Goal: Task Accomplishment & Management: Complete application form

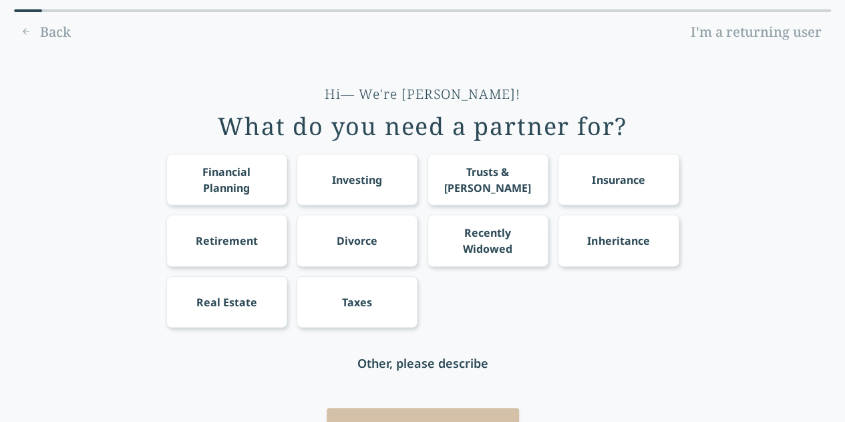
click at [245, 172] on div "Financial Planning" at bounding box center [226, 180] width 96 height 32
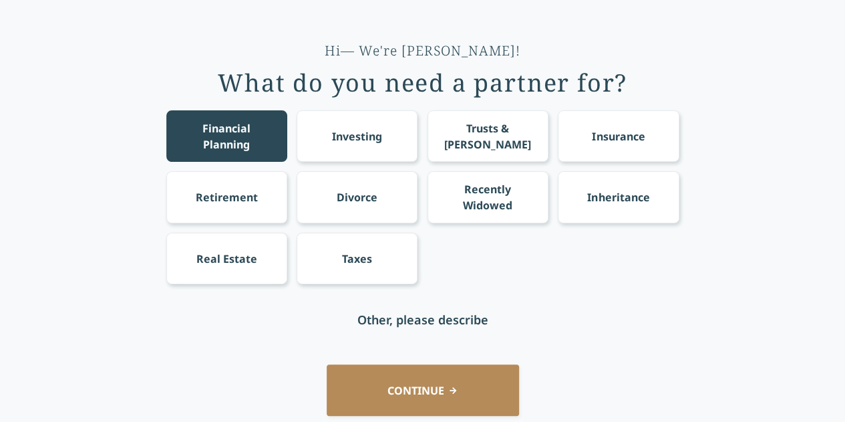
scroll to position [94, 0]
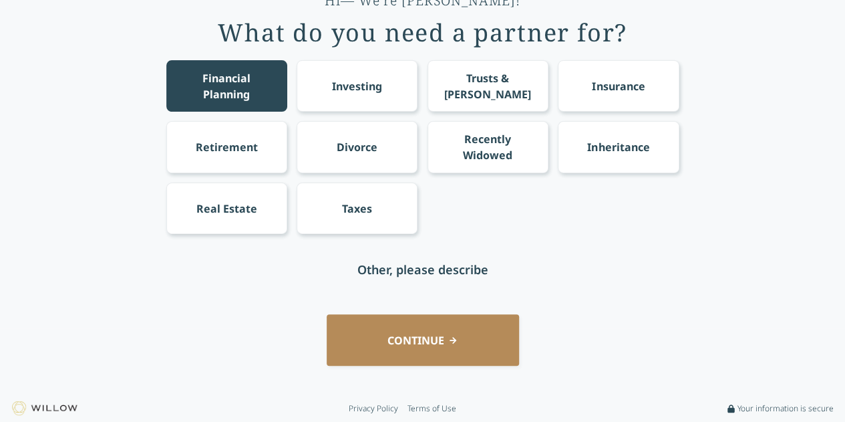
click at [254, 202] on div "Real Estate" at bounding box center [226, 208] width 61 height 16
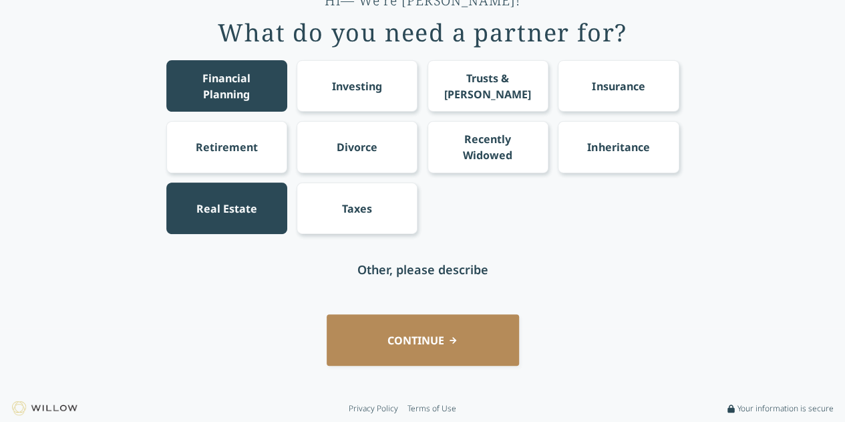
click at [463, 348] on button "CONTINUE" at bounding box center [423, 339] width 192 height 51
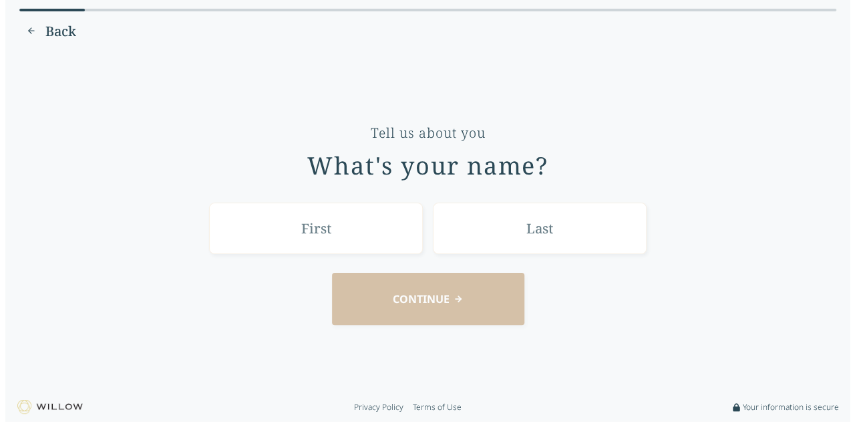
scroll to position [0, 0]
click at [385, 243] on input "text" at bounding box center [316, 228] width 214 height 51
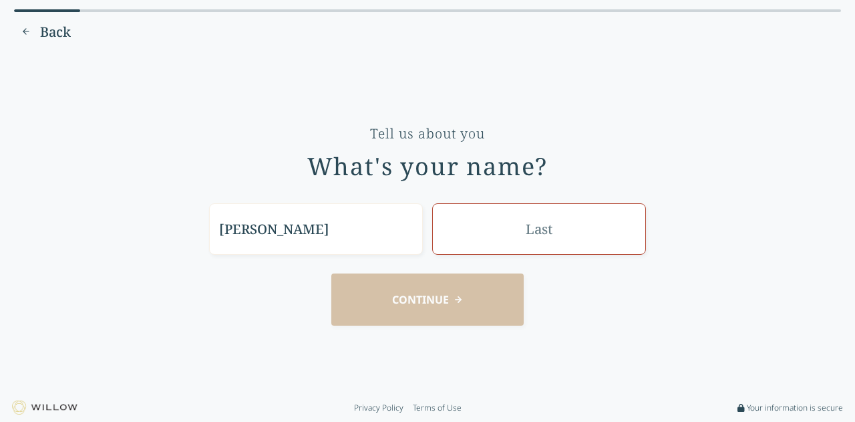
type input "Sam"
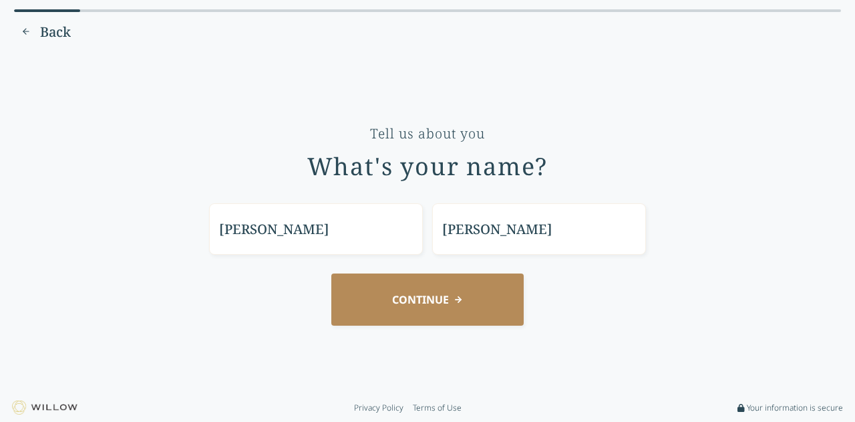
type input "Smythe"
click at [424, 307] on button "CONTINUE" at bounding box center [427, 298] width 192 height 51
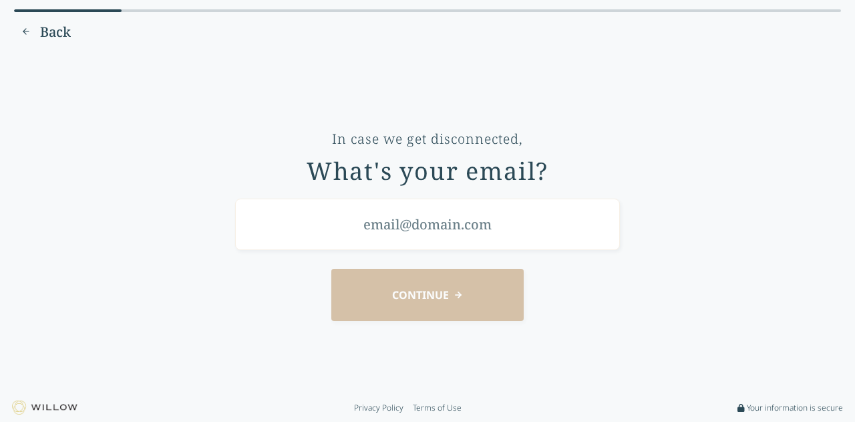
click at [504, 217] on input "email" at bounding box center [427, 223] width 385 height 51
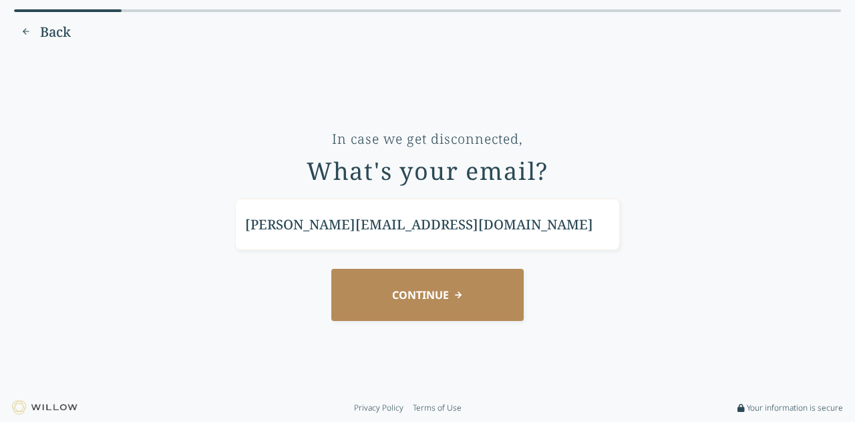
type input "sam@comcast.net"
click at [464, 299] on button "CONTINUE" at bounding box center [427, 294] width 192 height 51
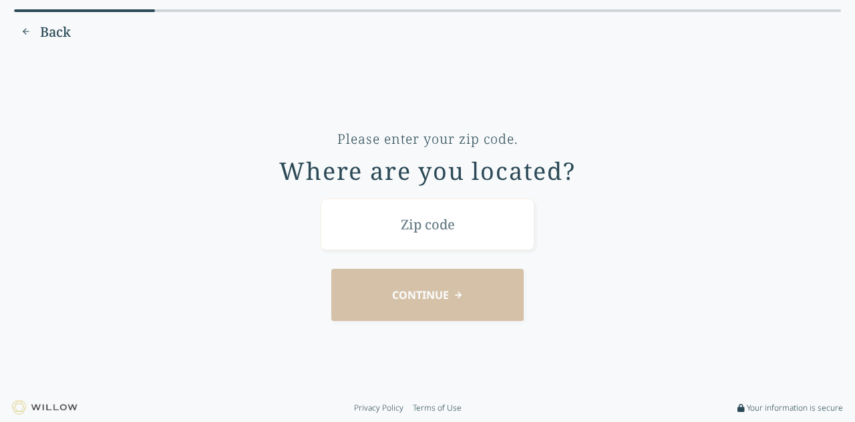
click at [436, 216] on input "text" at bounding box center [428, 223] width 214 height 51
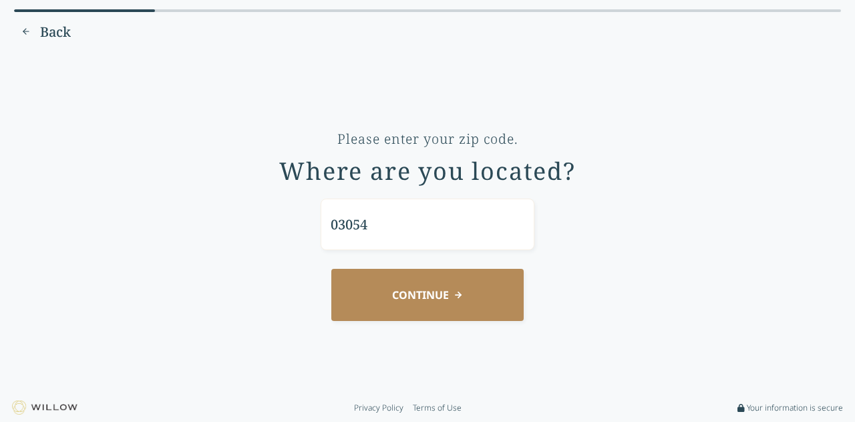
type input "03054"
click at [479, 277] on button "CONTINUE" at bounding box center [427, 294] width 192 height 51
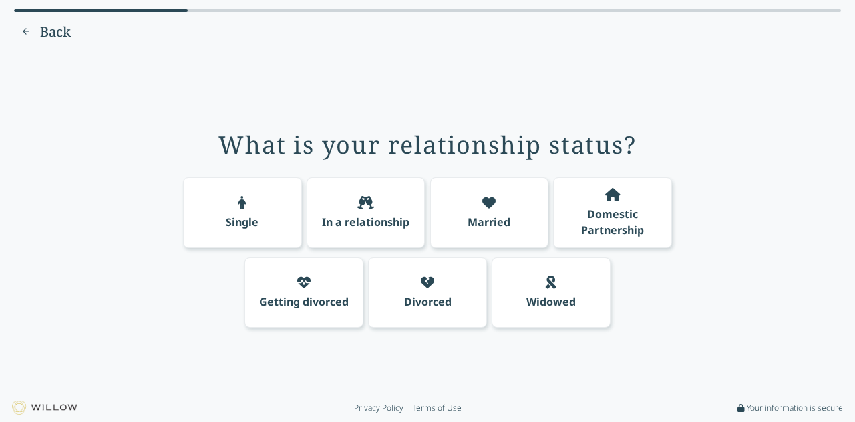
click at [517, 202] on div "Married" at bounding box center [489, 212] width 119 height 71
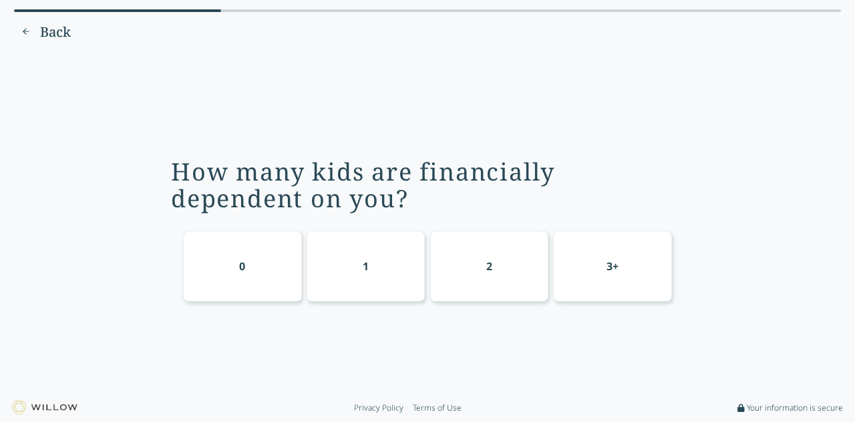
click at [233, 288] on div "0" at bounding box center [242, 265] width 119 height 71
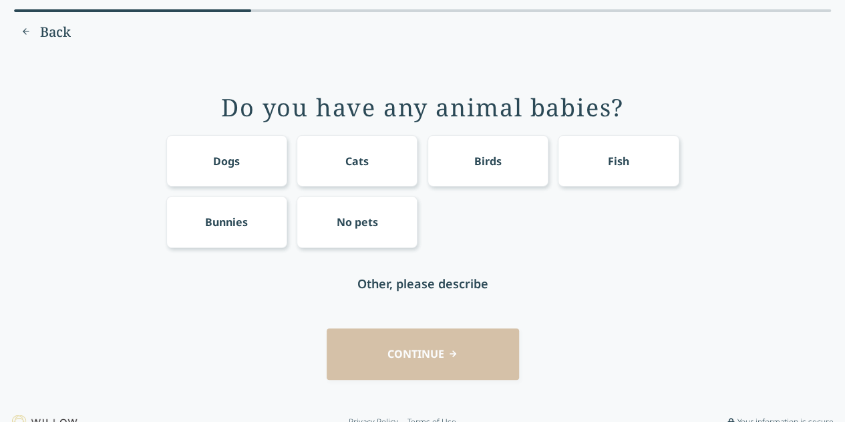
click at [390, 166] on div "Cats" at bounding box center [357, 160] width 121 height 51
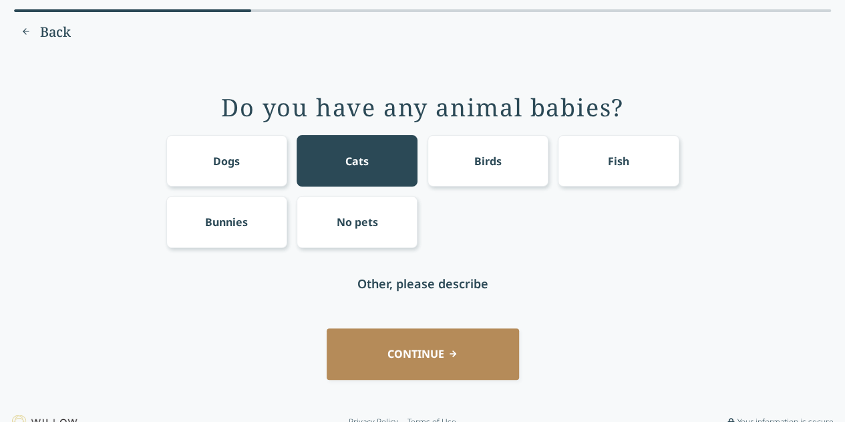
click at [466, 355] on button "CONTINUE" at bounding box center [423, 353] width 192 height 51
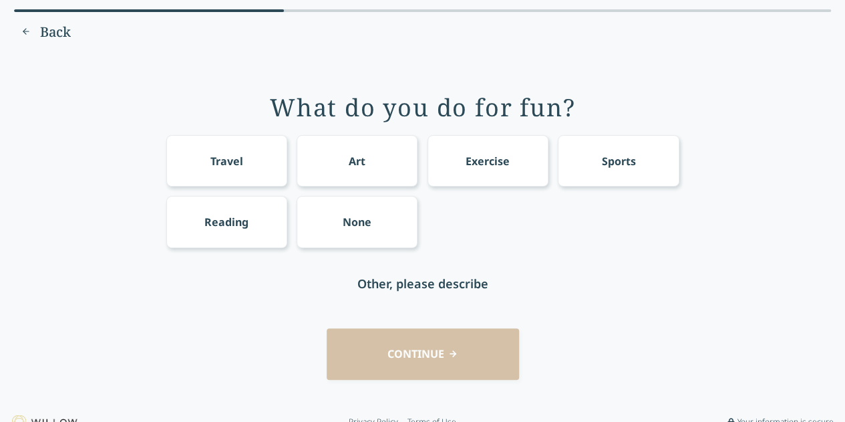
click at [466, 164] on div "Exercise" at bounding box center [488, 161] width 44 height 16
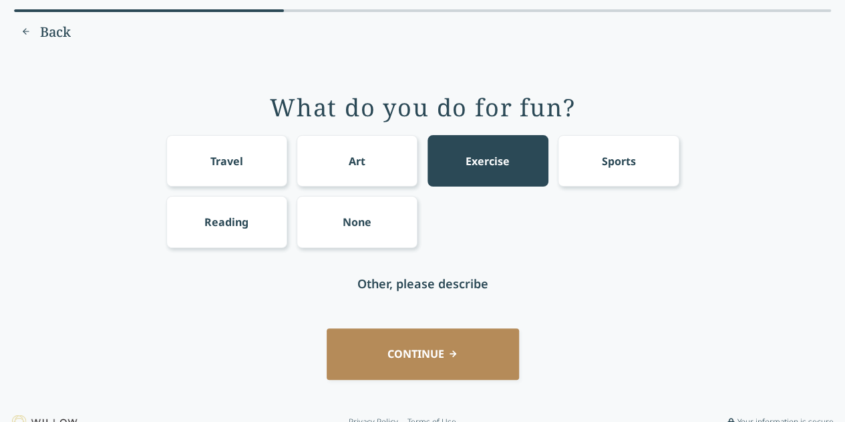
click at [442, 349] on button "CONTINUE" at bounding box center [423, 353] width 192 height 51
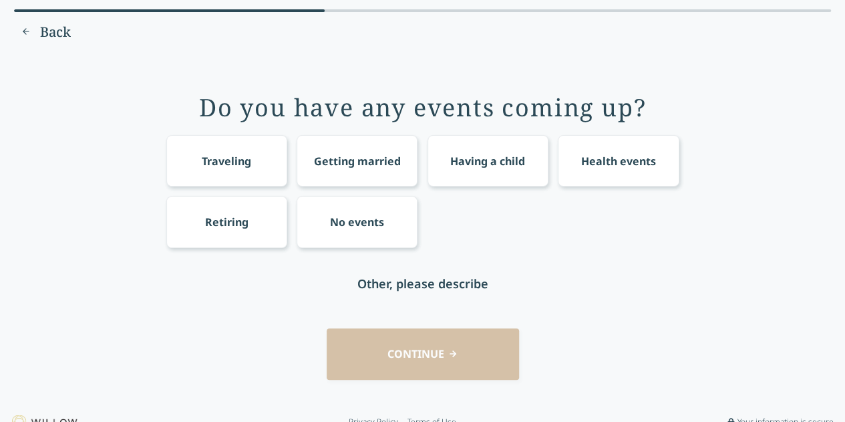
click at [212, 159] on div "Traveling" at bounding box center [226, 161] width 49 height 16
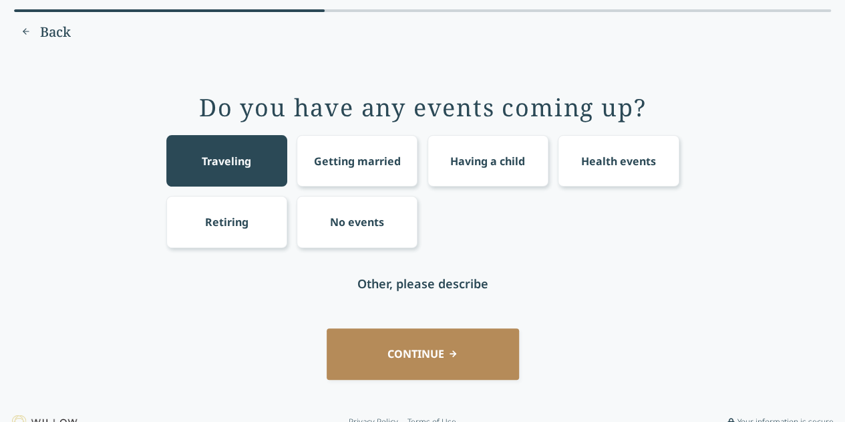
click at [450, 357] on button "CONTINUE" at bounding box center [423, 353] width 192 height 51
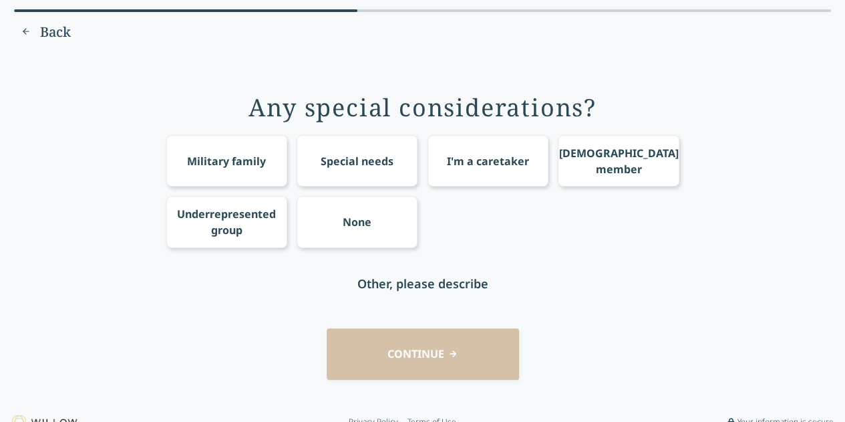
click at [387, 222] on div "None" at bounding box center [357, 221] width 121 height 51
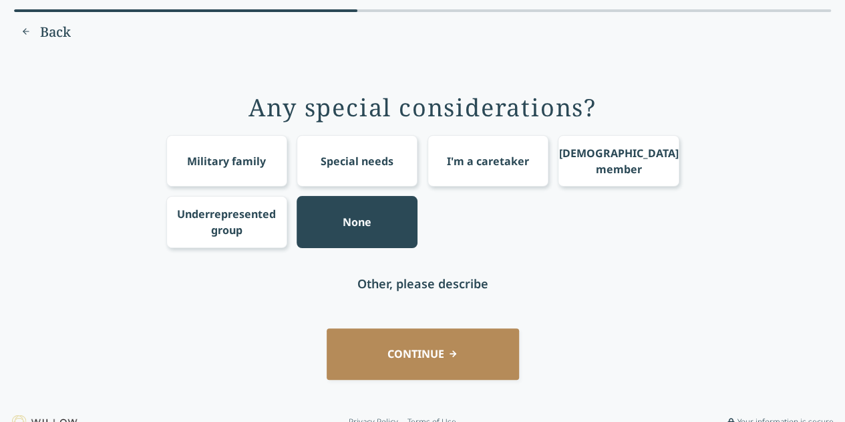
click at [435, 351] on button "CONTINUE" at bounding box center [423, 353] width 192 height 51
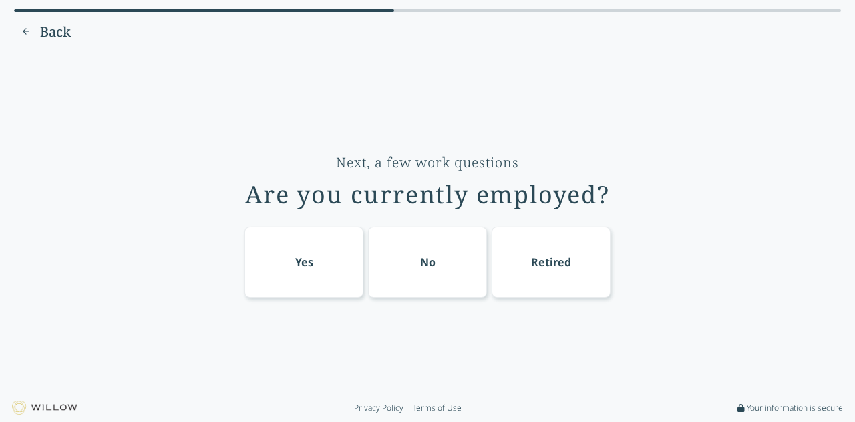
click at [297, 253] on div "Yes" at bounding box center [304, 261] width 119 height 71
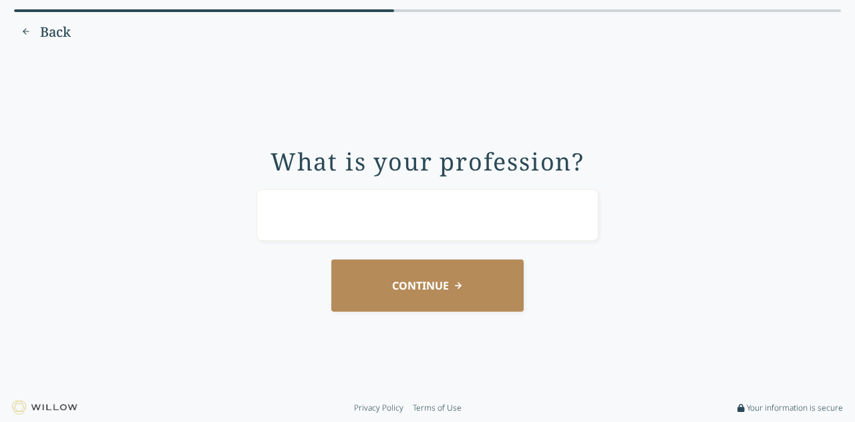
click at [562, 221] on input "text" at bounding box center [428, 214] width 342 height 51
type input "grocery clerk"
click at [452, 293] on button "CONTINUE" at bounding box center [427, 284] width 192 height 51
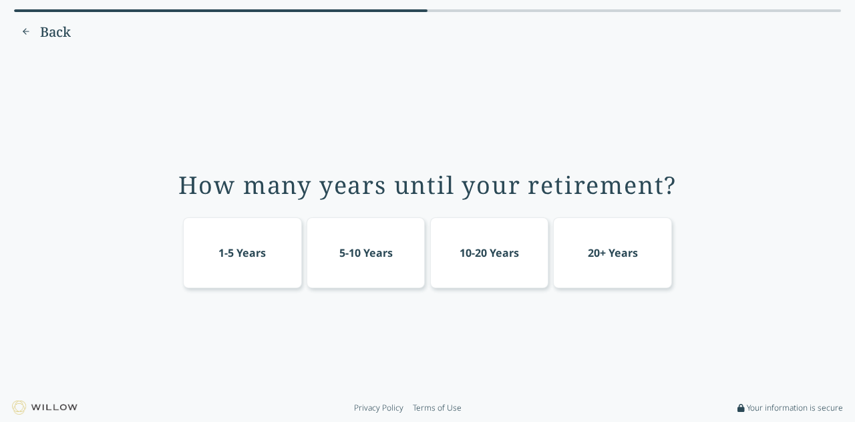
click at [262, 257] on div "1-5 Years" at bounding box center [241, 253] width 47 height 16
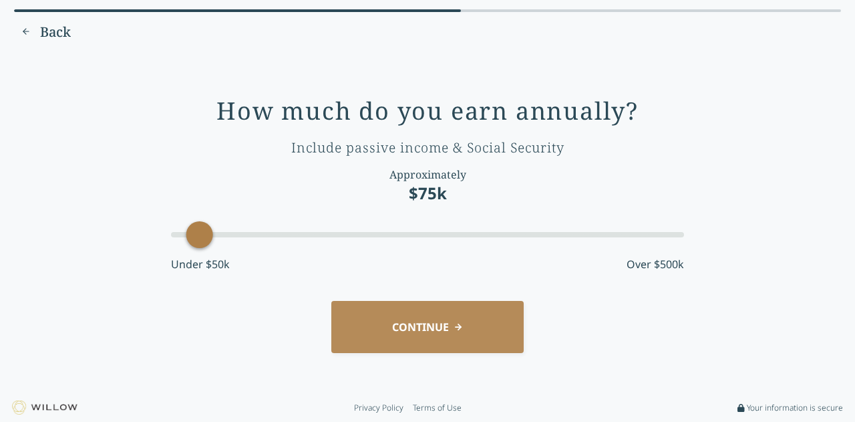
drag, startPoint x: 293, startPoint y: 230, endPoint x: 203, endPoint y: 236, distance: 89.7
click at [203, 236] on div "Accessibility label" at bounding box center [199, 234] width 27 height 27
click at [442, 337] on button "CONTINUE" at bounding box center [427, 326] width 192 height 51
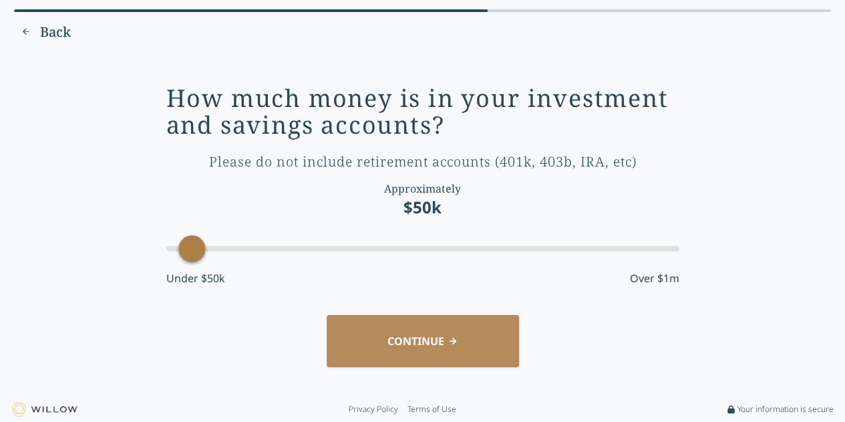
drag, startPoint x: 218, startPoint y: 253, endPoint x: 182, endPoint y: 251, distance: 36.8
click at [182, 251] on div "Accessibility label" at bounding box center [191, 248] width 27 height 27
click at [437, 351] on button "CONTINUE" at bounding box center [423, 340] width 192 height 51
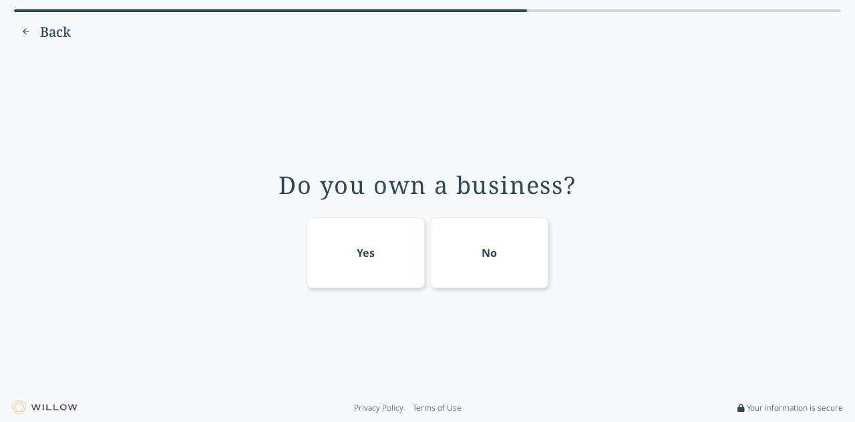
click at [488, 258] on div "No" at bounding box center [489, 253] width 15 height 16
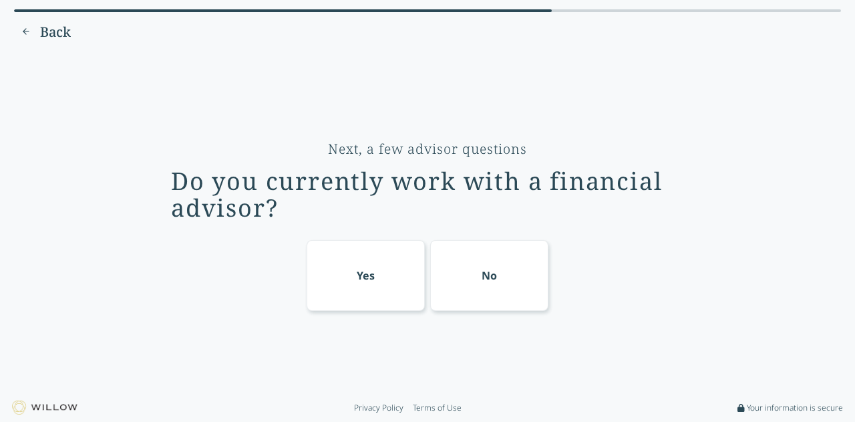
click at [496, 290] on div "No" at bounding box center [489, 275] width 119 height 71
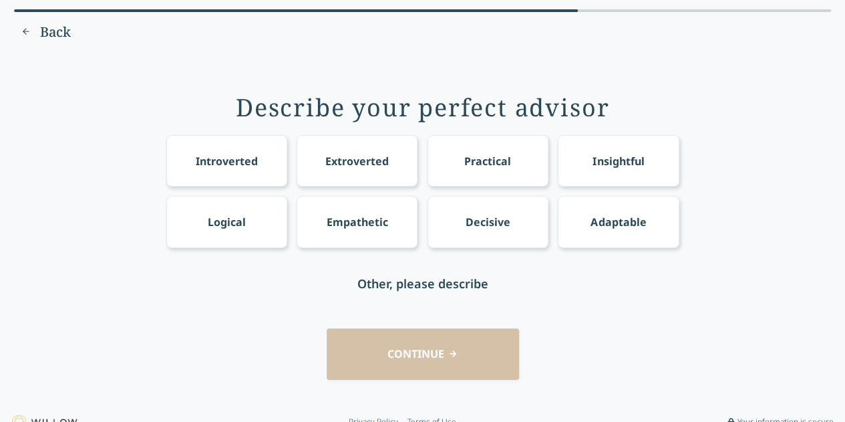
click at [248, 178] on div "Introverted" at bounding box center [226, 160] width 121 height 51
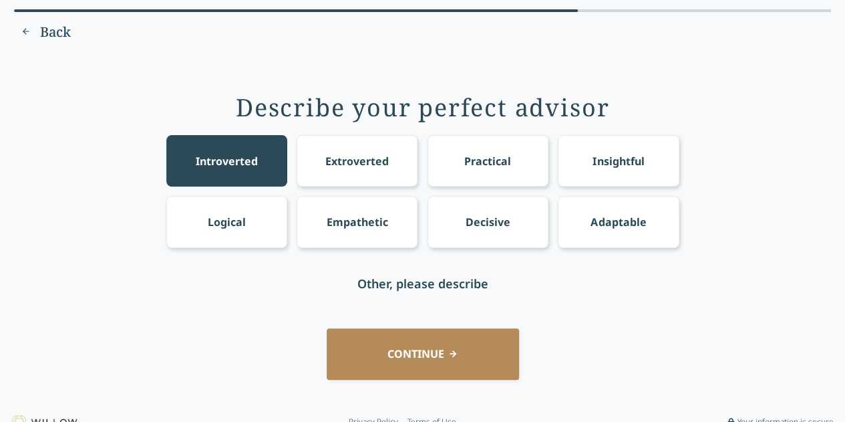
click at [430, 361] on button "CONTINUE" at bounding box center [423, 353] width 192 height 51
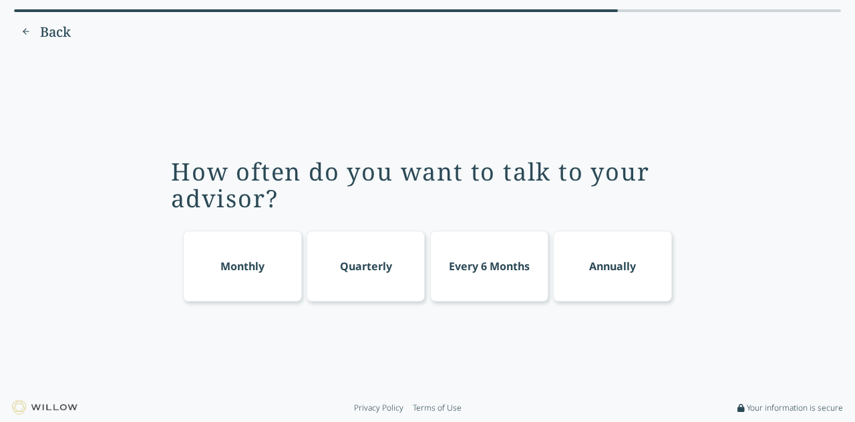
click at [267, 279] on div "Monthly" at bounding box center [242, 265] width 119 height 71
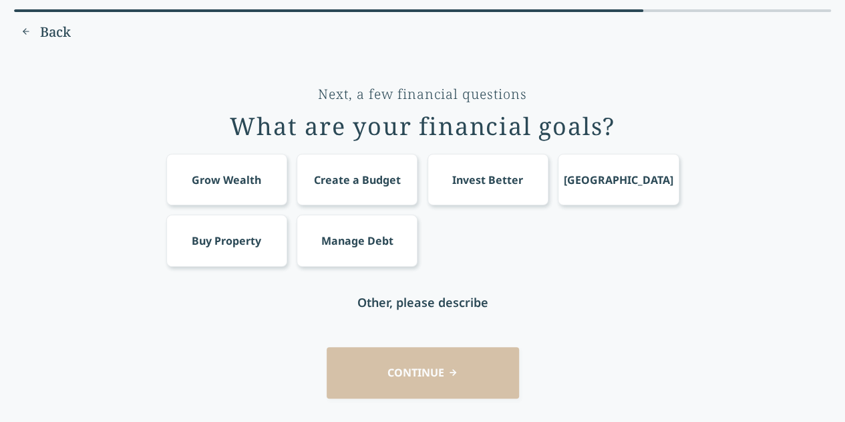
click at [216, 177] on div "Grow Wealth" at bounding box center [226, 180] width 69 height 16
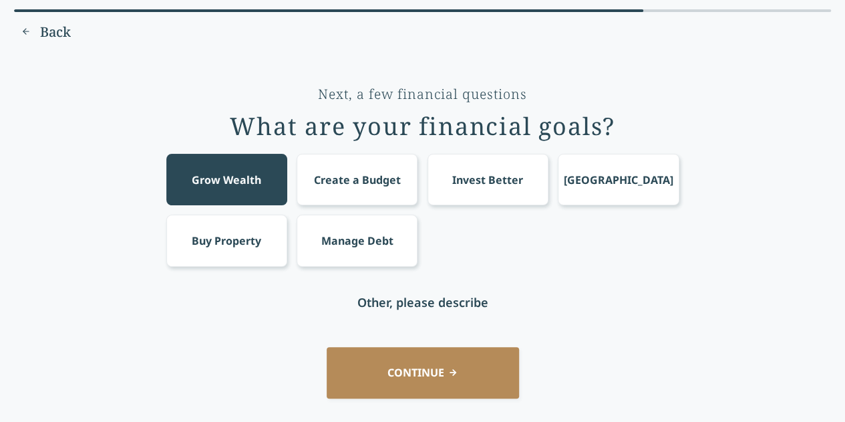
click at [460, 375] on button "CONTINUE" at bounding box center [423, 372] width 192 height 51
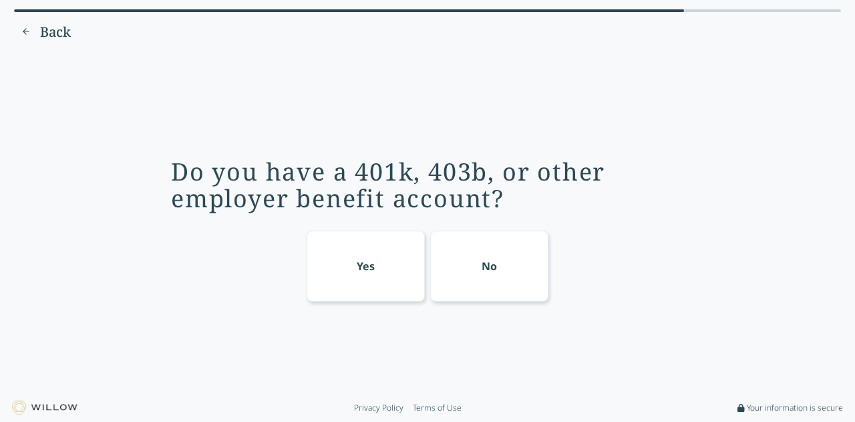
click at [473, 277] on div "No" at bounding box center [489, 265] width 119 height 71
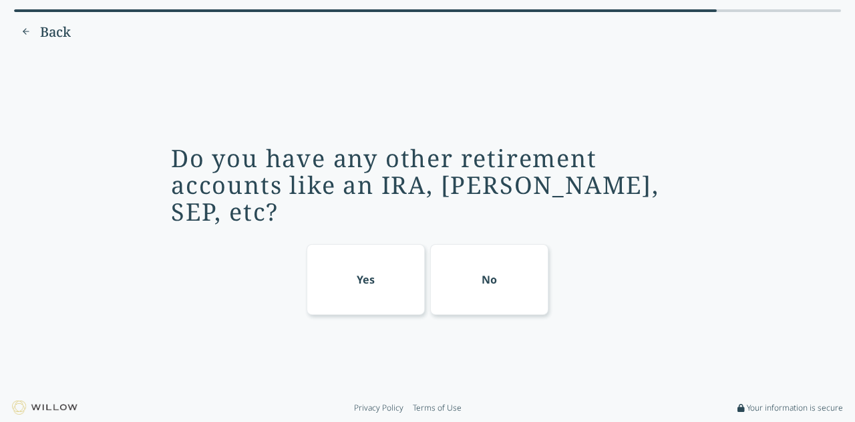
click at [410, 276] on div "Yes" at bounding box center [366, 279] width 119 height 71
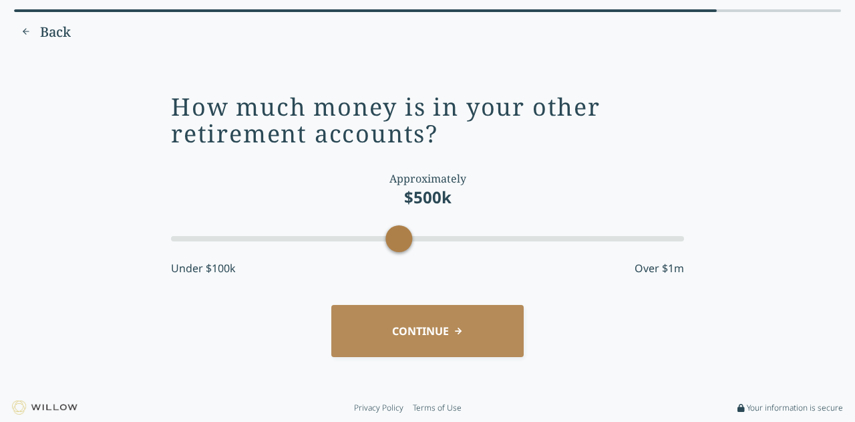
click at [430, 324] on button "CONTINUE" at bounding box center [427, 330] width 192 height 51
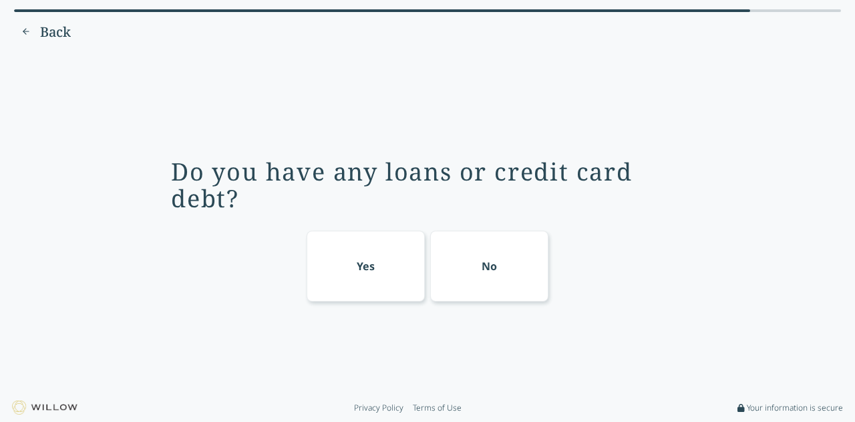
click at [378, 285] on div "Yes" at bounding box center [366, 265] width 119 height 71
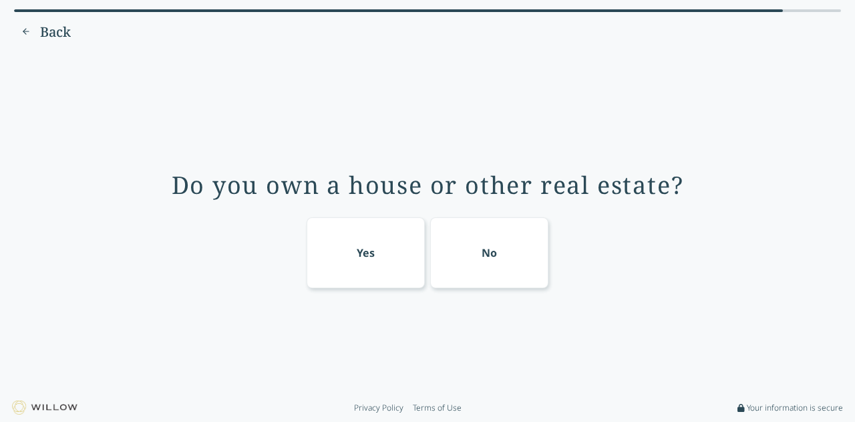
click at [384, 284] on div "Yes" at bounding box center [366, 252] width 119 height 71
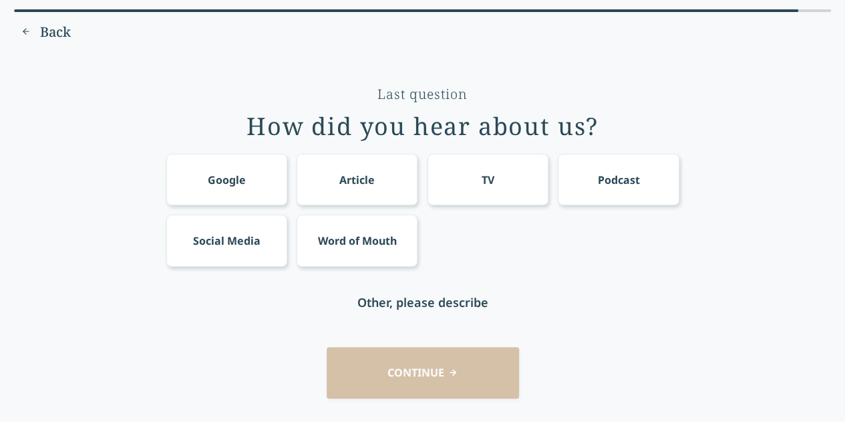
click at [261, 202] on div "Google" at bounding box center [226, 179] width 121 height 51
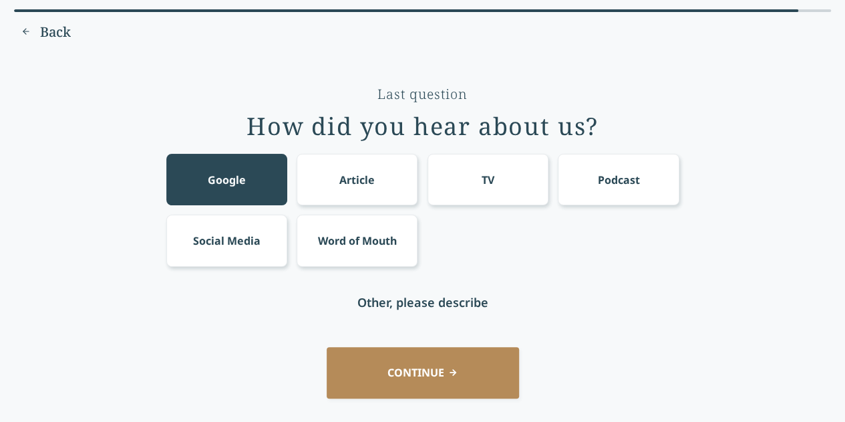
click at [448, 372] on button "CONTINUE" at bounding box center [423, 372] width 192 height 51
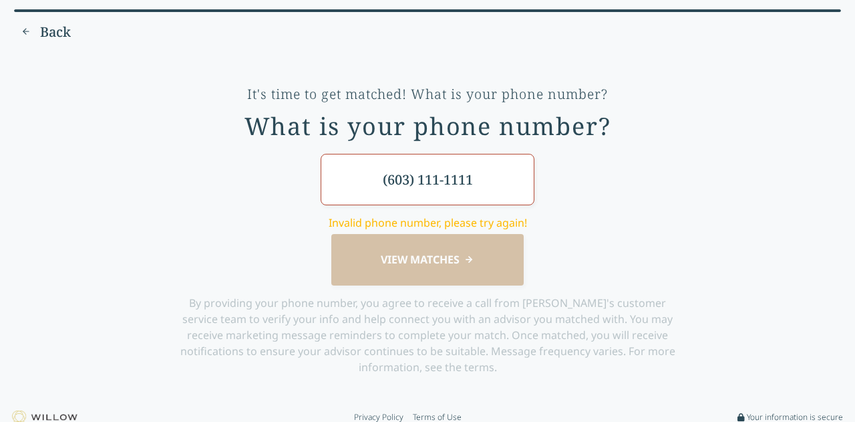
drag, startPoint x: 438, startPoint y: 186, endPoint x: 418, endPoint y: 184, distance: 20.8
click at [418, 184] on input "(603) 111-1111" at bounding box center [428, 179] width 214 height 51
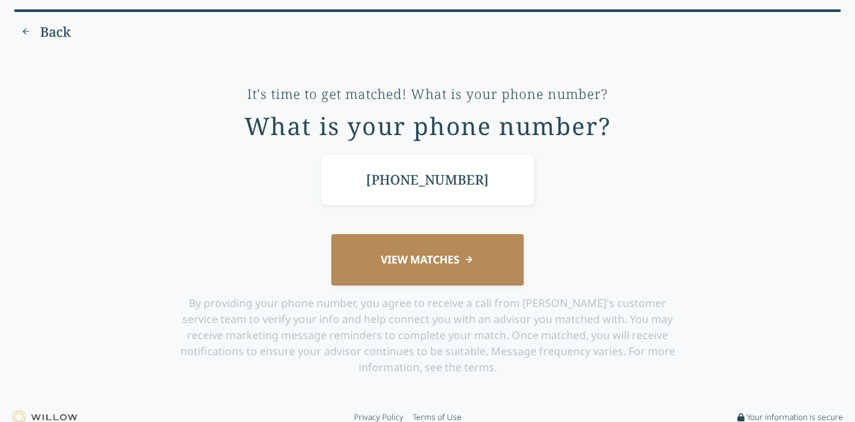
type input "(603) 811-1101"
click at [444, 258] on button "VIEW MATCHES" at bounding box center [427, 259] width 192 height 51
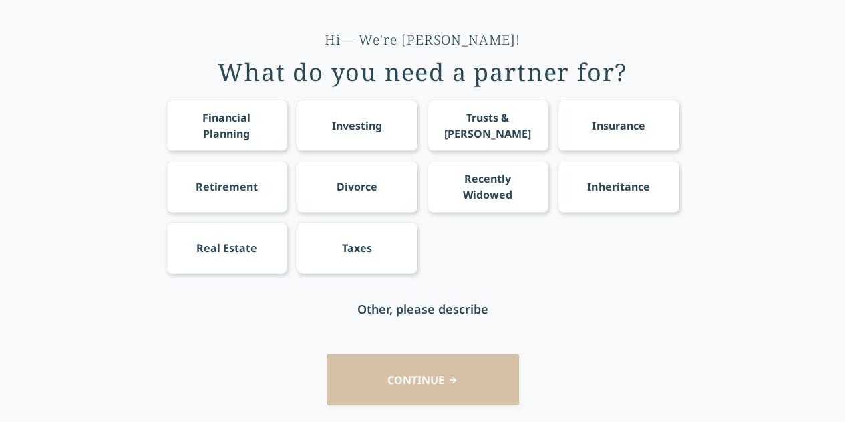
scroll to position [27, 0]
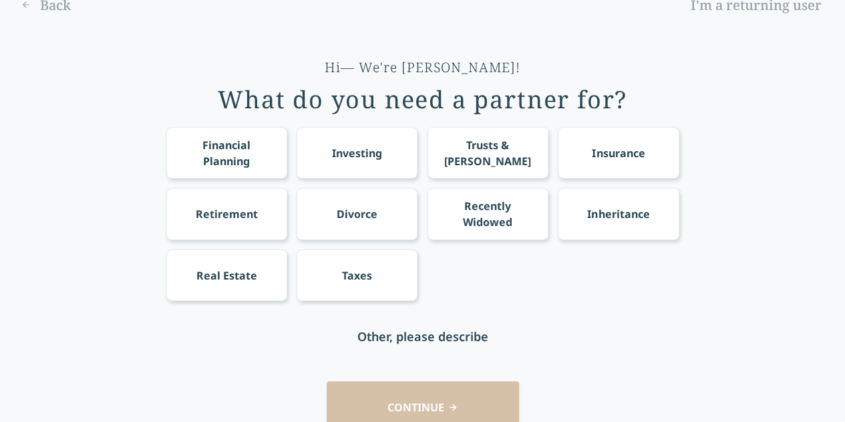
click at [331, 154] on div "Investing" at bounding box center [357, 152] width 121 height 51
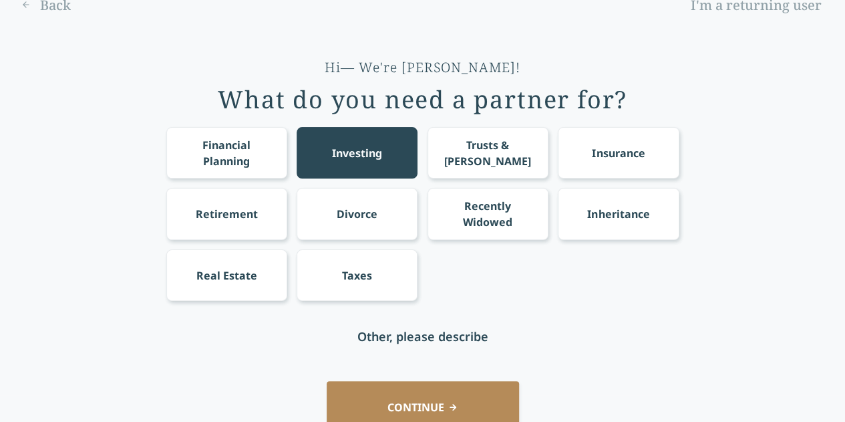
click at [442, 395] on button "CONTINUE" at bounding box center [423, 406] width 192 height 51
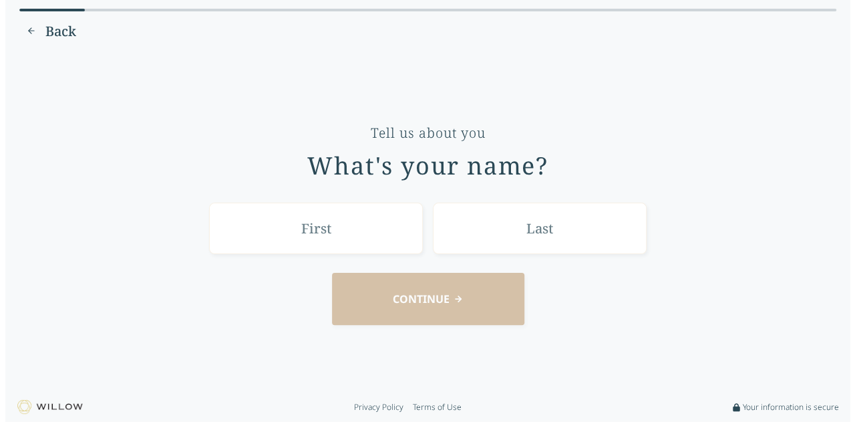
scroll to position [0, 0]
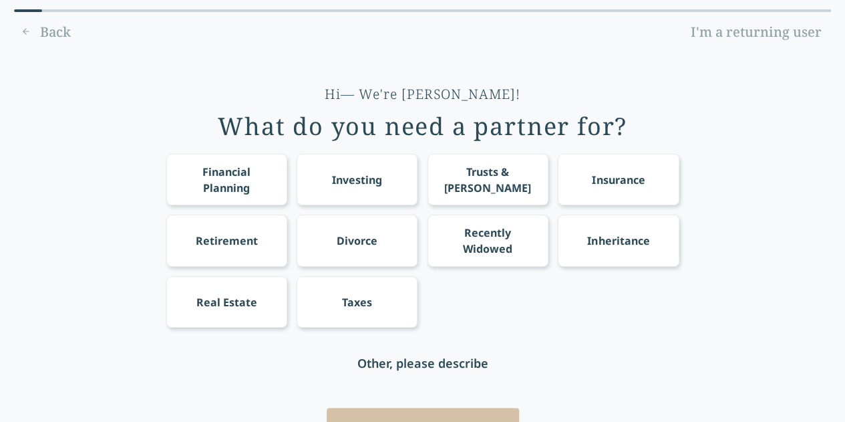
click at [372, 178] on div "Investing" at bounding box center [357, 180] width 50 height 16
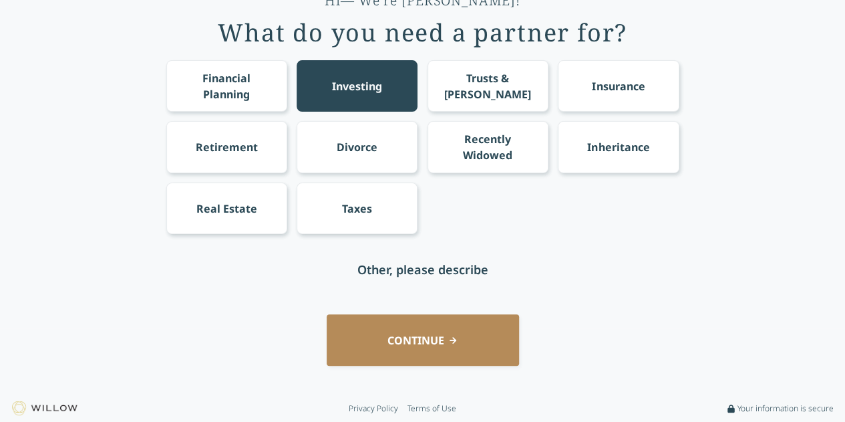
scroll to position [94, 0]
click at [438, 339] on button "CONTINUE" at bounding box center [423, 339] width 192 height 51
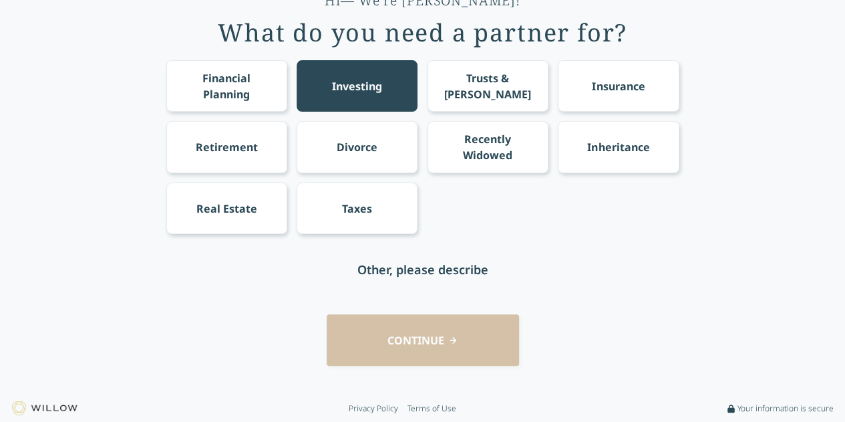
scroll to position [0, 0]
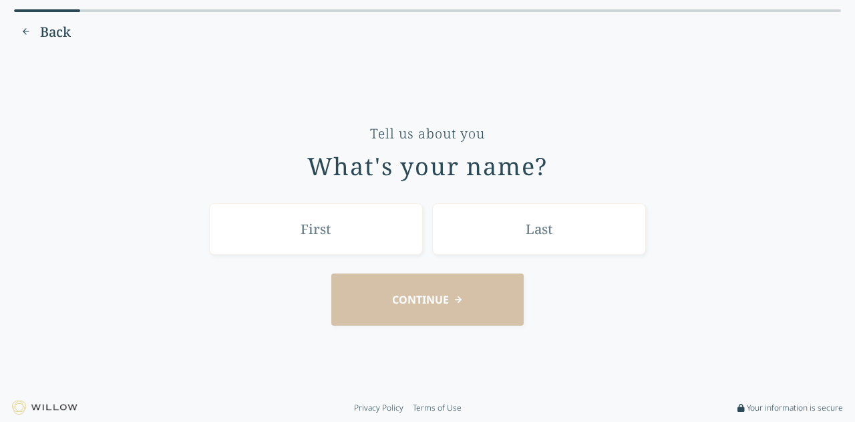
click at [375, 228] on input "text" at bounding box center [316, 228] width 214 height 51
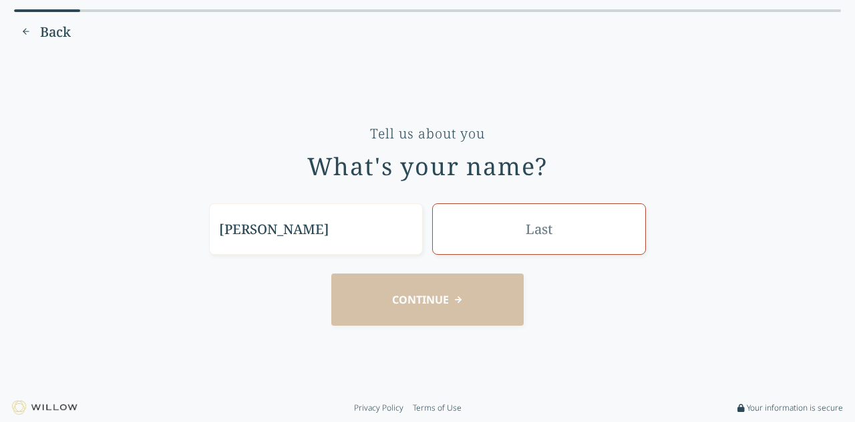
type input "sam"
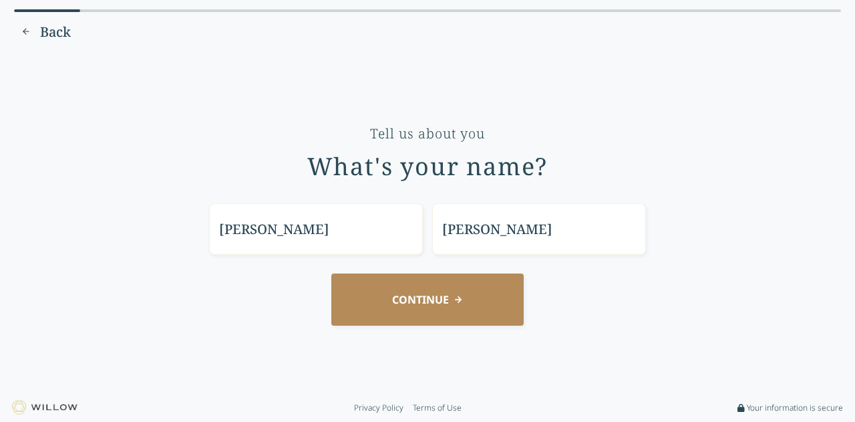
type input "smythe"
drag, startPoint x: 422, startPoint y: 291, endPoint x: 442, endPoint y: 287, distance: 20.6
click at [422, 291] on button "CONTINUE" at bounding box center [427, 298] width 192 height 51
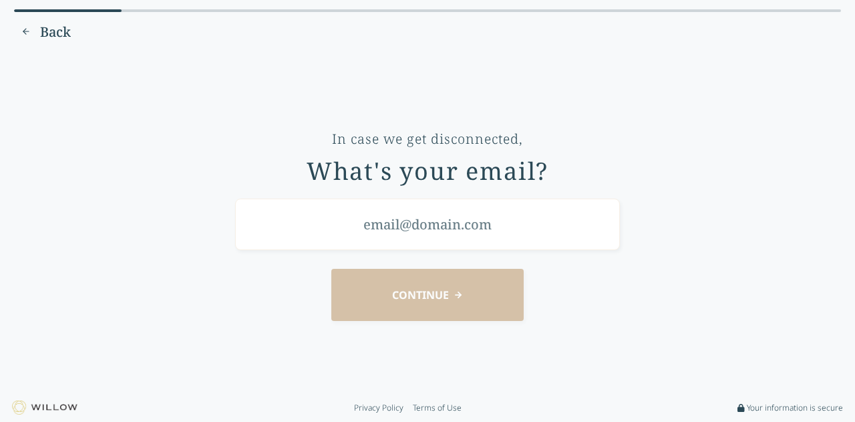
click at [520, 231] on input "email" at bounding box center [427, 223] width 385 height 51
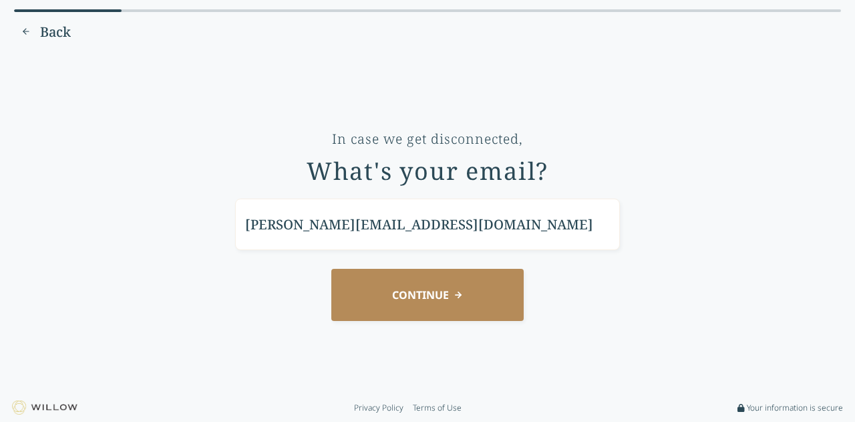
type input "sam@comcast.net"
click at [428, 296] on button "CONTINUE" at bounding box center [427, 294] width 192 height 51
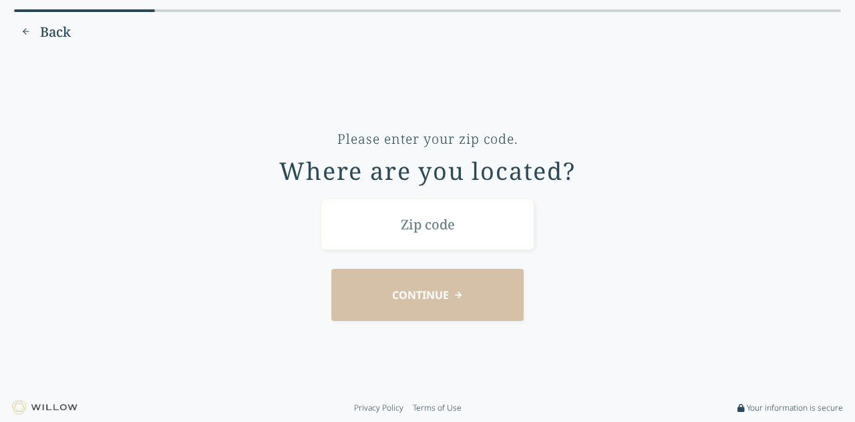
click at [480, 205] on input "text" at bounding box center [428, 223] width 214 height 51
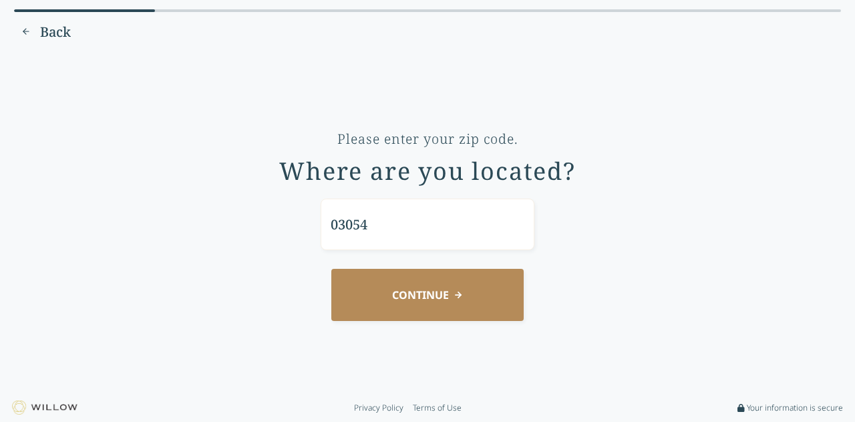
type input "03054"
click at [473, 291] on button "CONTINUE" at bounding box center [427, 294] width 192 height 51
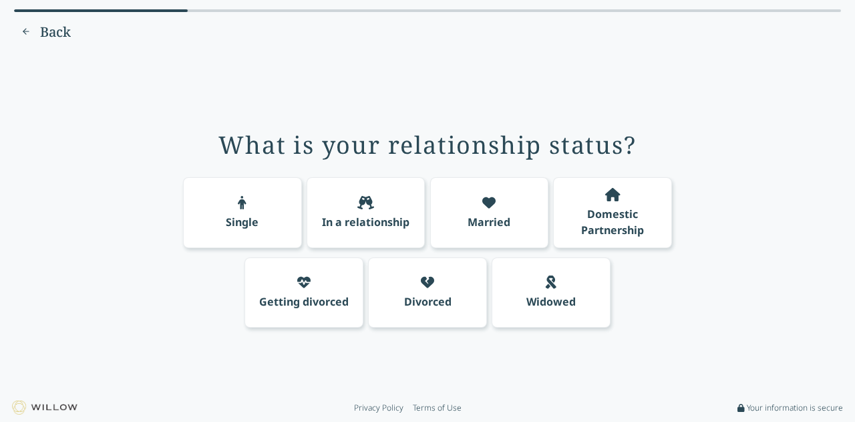
click at [235, 202] on div "Single" at bounding box center [242, 212] width 119 height 71
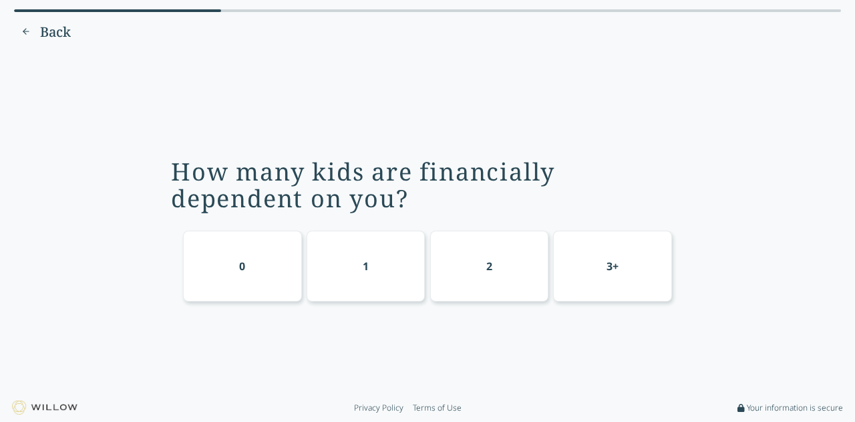
click at [246, 267] on div "0" at bounding box center [242, 265] width 119 height 71
